Goal: Register for event/course

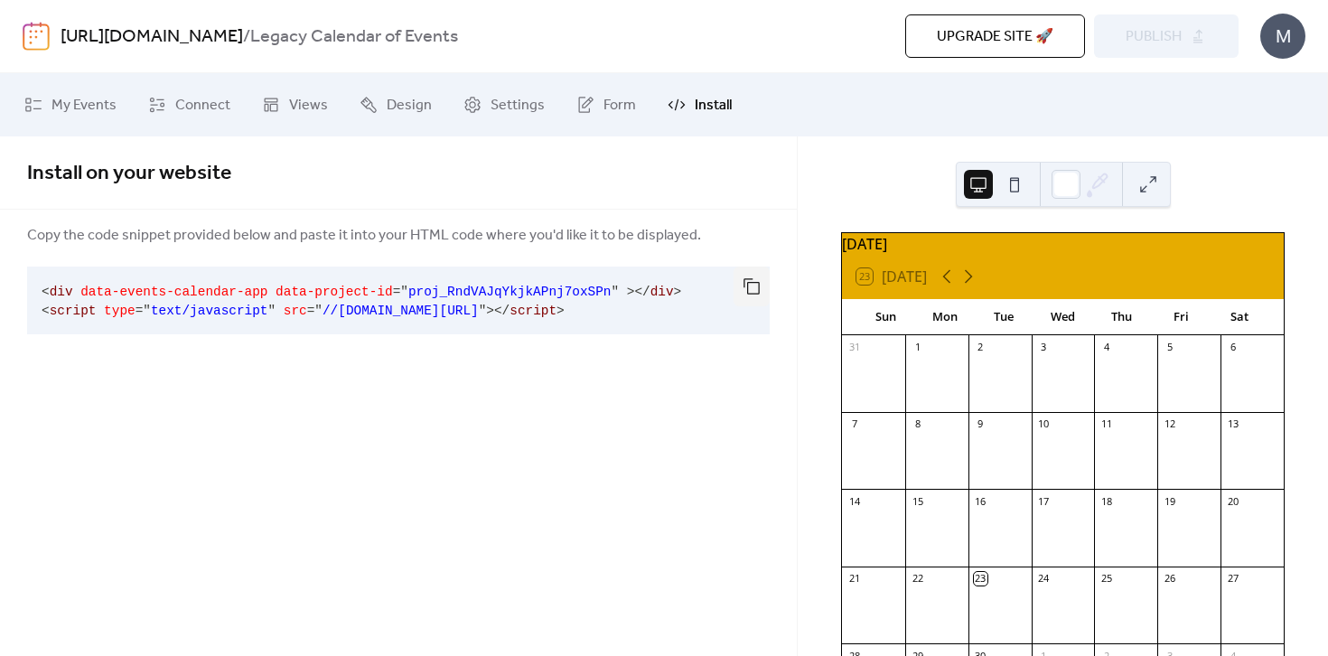
click at [1230, 374] on div at bounding box center [1251, 382] width 63 height 46
click at [1194, 375] on div at bounding box center [1188, 382] width 63 height 46
click at [1113, 375] on div at bounding box center [1125, 382] width 63 height 46
click at [1066, 373] on div at bounding box center [1062, 382] width 63 height 46
click at [982, 359] on div "2" at bounding box center [999, 347] width 63 height 24
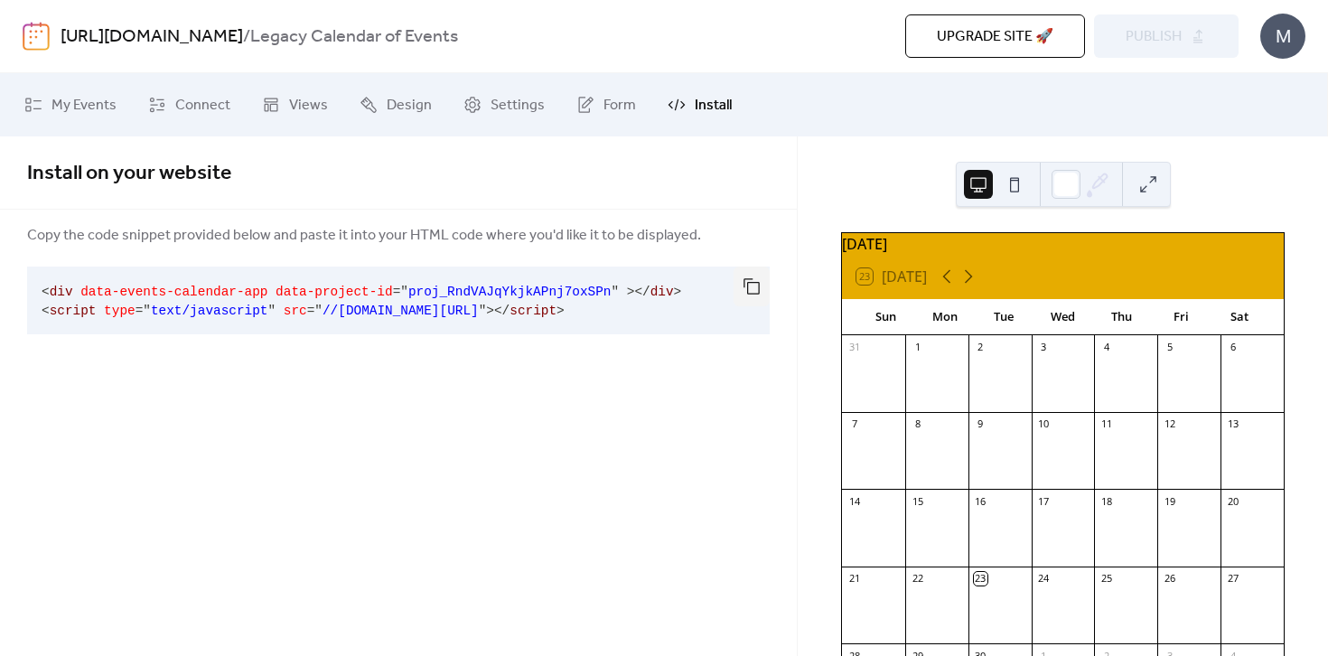
click at [946, 359] on div "1" at bounding box center [936, 347] width 63 height 24
click at [900, 359] on div "31" at bounding box center [873, 347] width 63 height 24
click at [946, 287] on icon at bounding box center [947, 277] width 22 height 22
click at [974, 287] on icon at bounding box center [968, 277] width 22 height 22
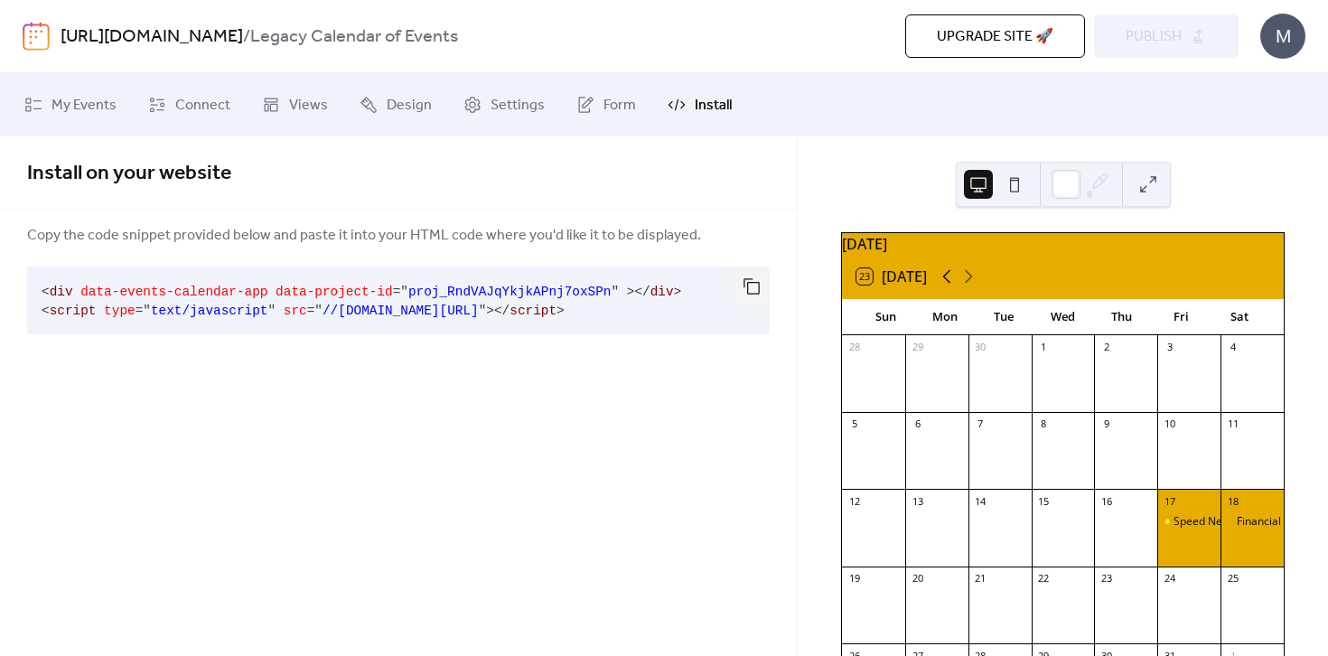
click at [953, 287] on icon at bounding box center [947, 277] width 22 height 22
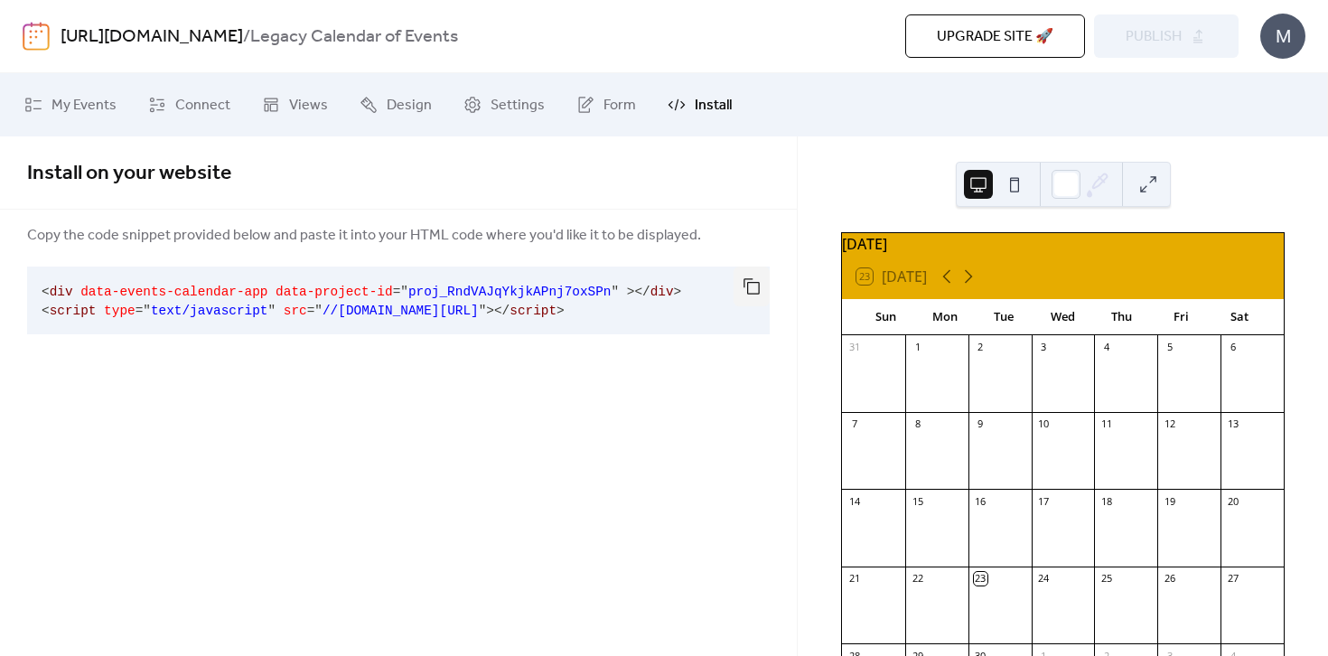
click at [981, 290] on div "23 [DATE]" at bounding box center [1063, 276] width 442 height 43
click at [974, 287] on icon at bounding box center [968, 277] width 22 height 22
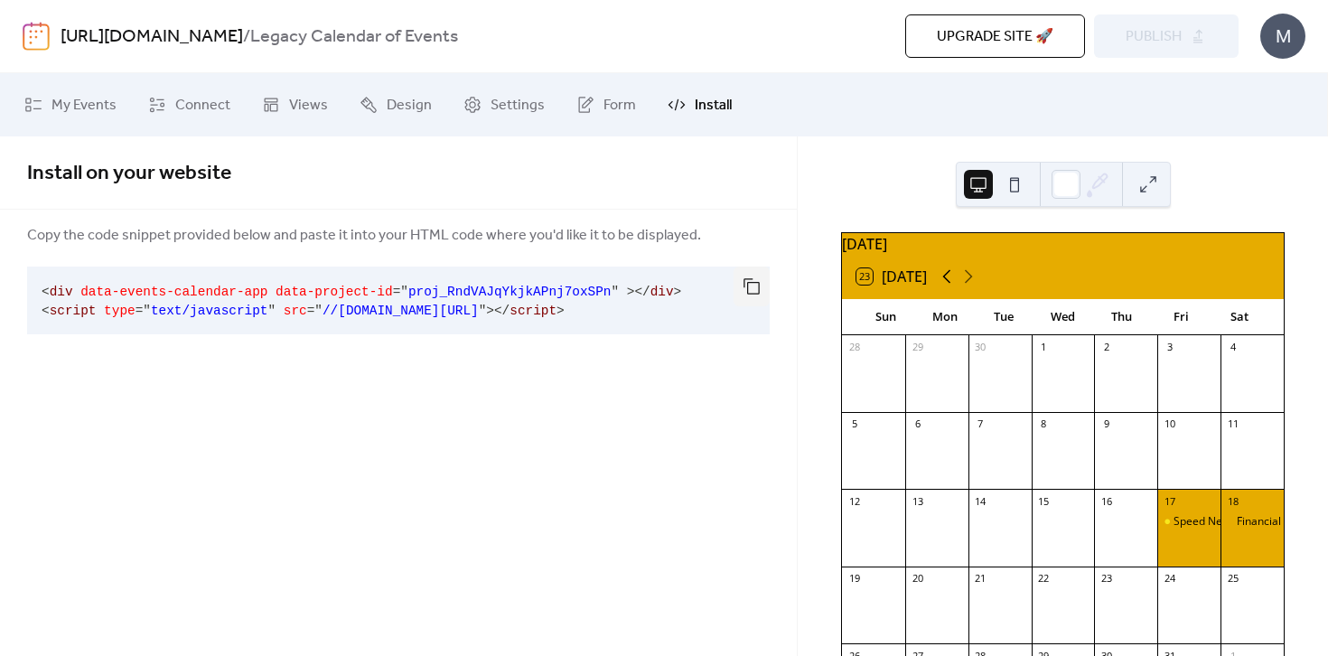
click at [938, 287] on icon at bounding box center [947, 277] width 22 height 22
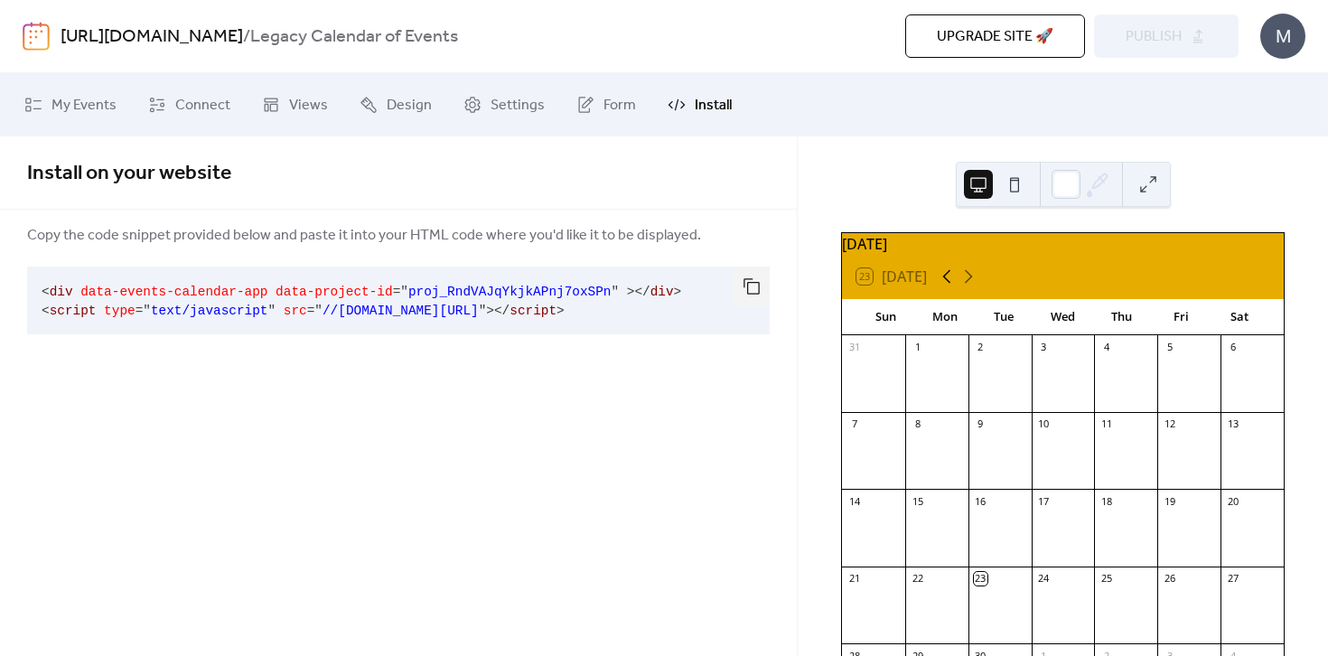
click at [948, 287] on icon at bounding box center [947, 277] width 22 height 22
click at [974, 287] on icon at bounding box center [968, 277] width 22 height 22
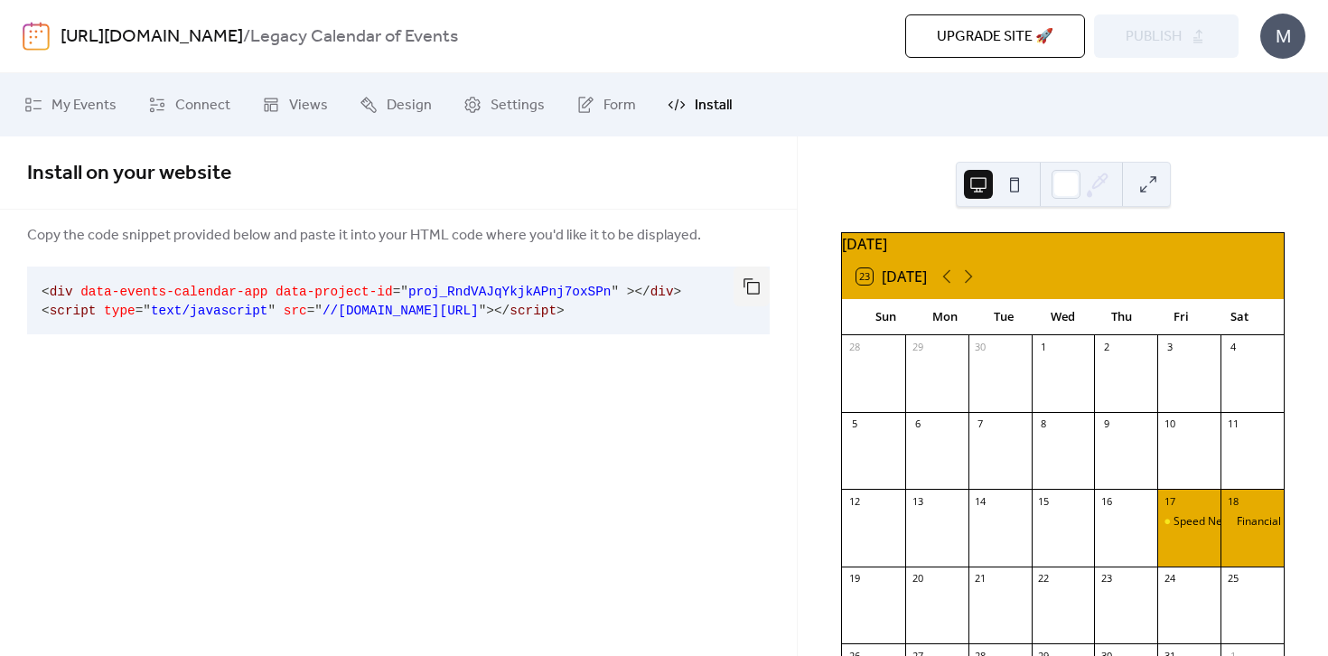
click at [1198, 558] on div "Speed Networking" at bounding box center [1188, 537] width 63 height 46
click at [1235, 530] on div "Financial Literacy" at bounding box center [1251, 522] width 63 height 16
click at [1236, 529] on div "Financial Literacy" at bounding box center [1279, 521] width 87 height 15
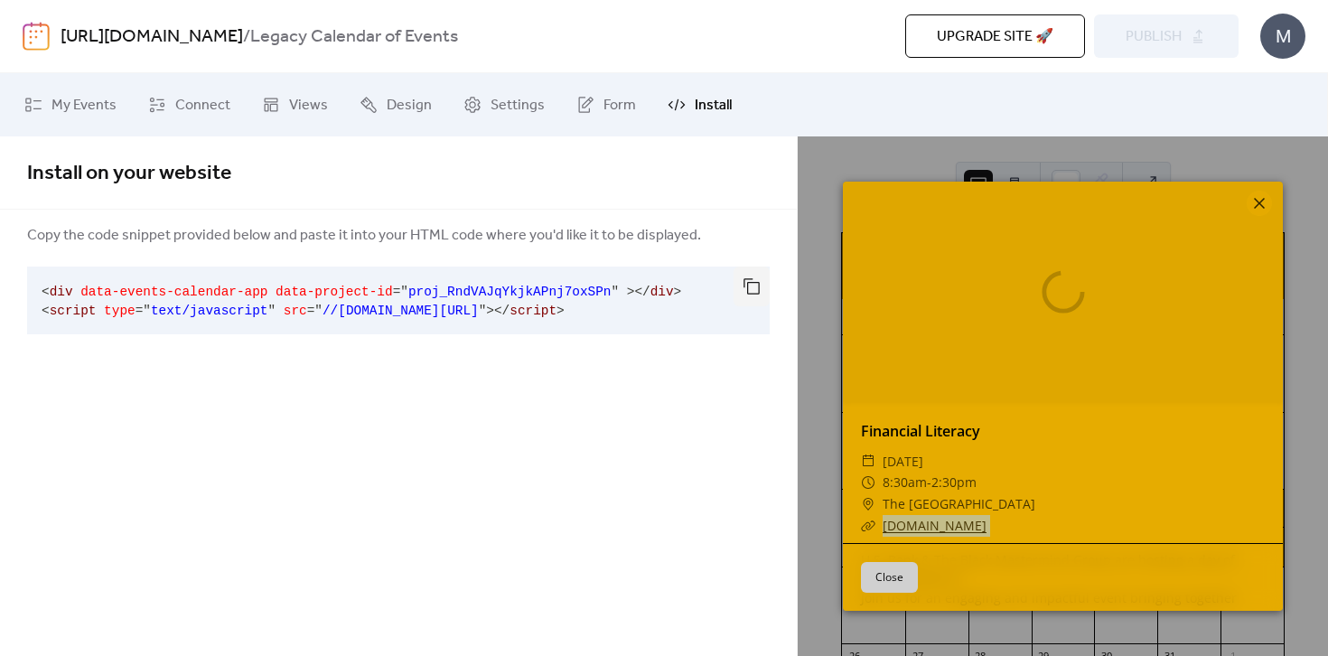
click at [1236, 533] on div "​ [DOMAIN_NAME]" at bounding box center [1063, 526] width 404 height 22
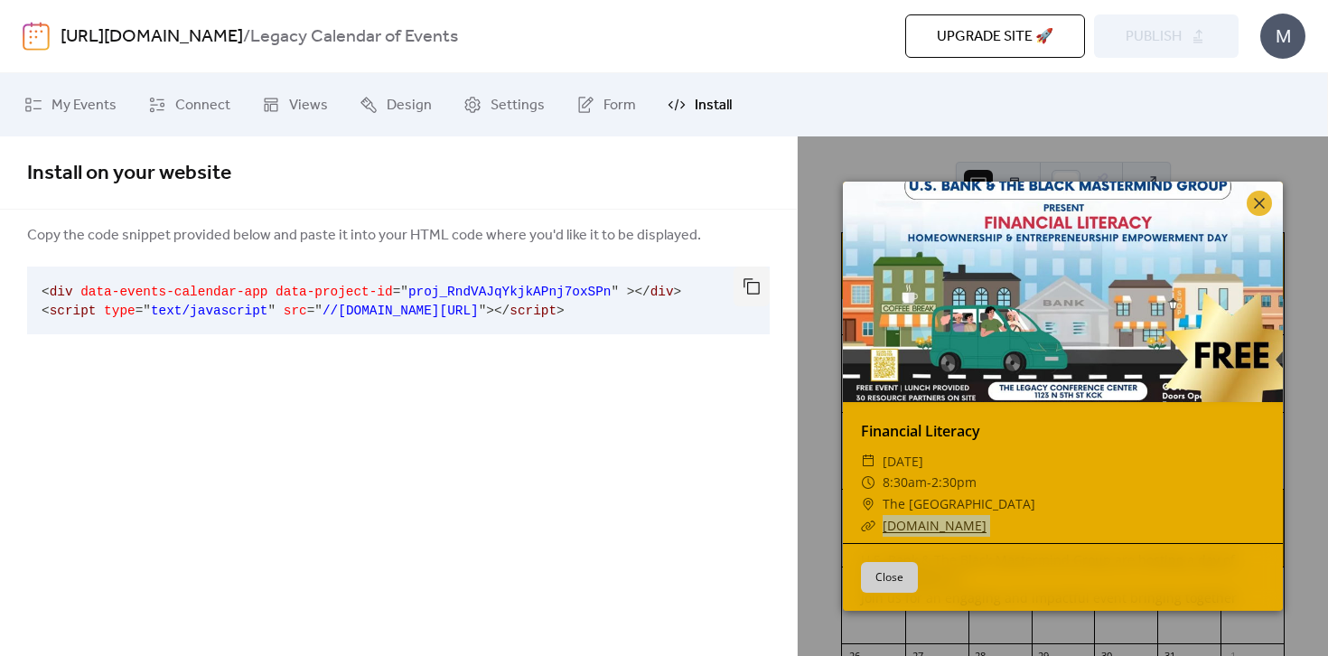
click at [1152, 526] on div "​ [DOMAIN_NAME]" at bounding box center [1063, 526] width 404 height 22
click at [1162, 489] on div "​ 8:30am - 2:30pm" at bounding box center [1063, 482] width 404 height 22
click at [910, 580] on button "Close" at bounding box center [889, 577] width 57 height 31
